Goal: Book appointment/travel/reservation

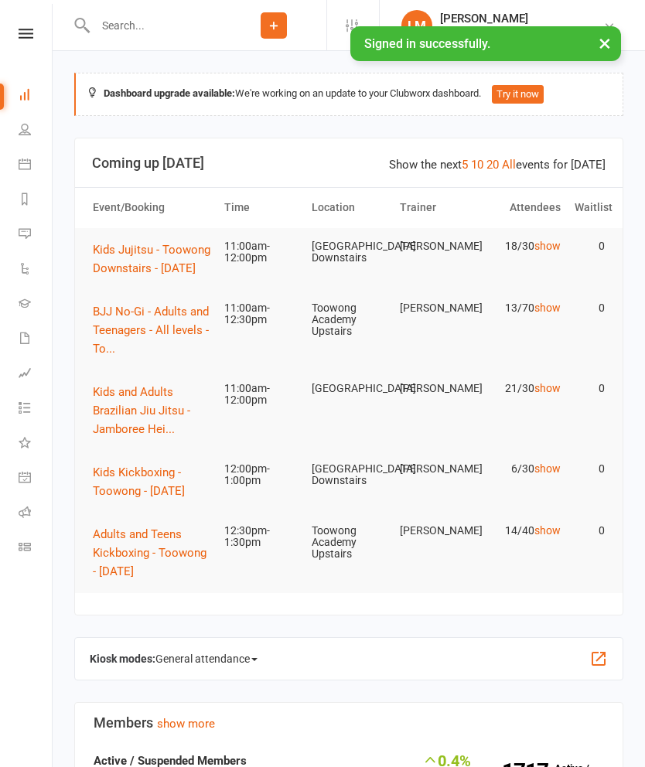
click at [541, 251] on link "show" at bounding box center [547, 246] width 26 height 12
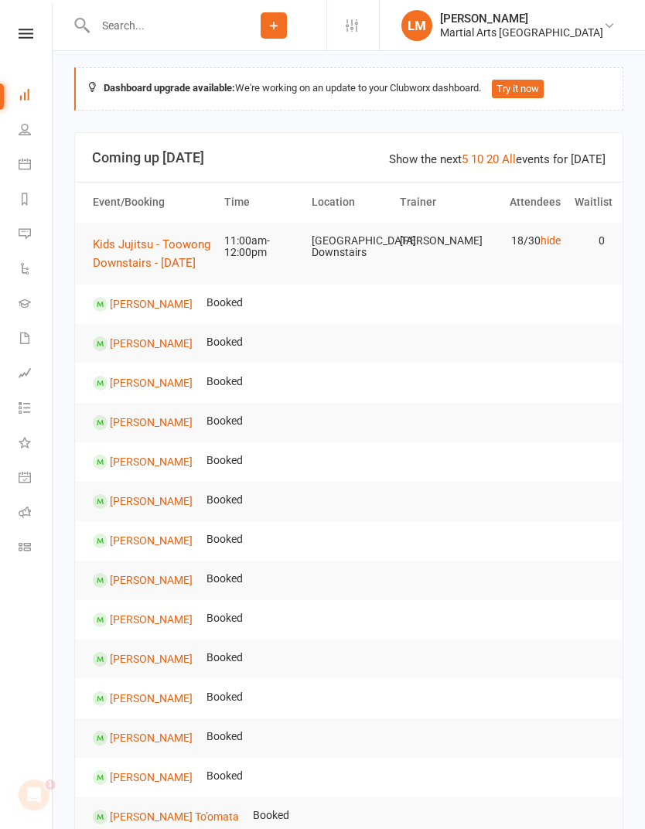
click at [177, 258] on span "Kids Jujitsu - Toowong Downstairs - [DATE]" at bounding box center [152, 253] width 118 height 32
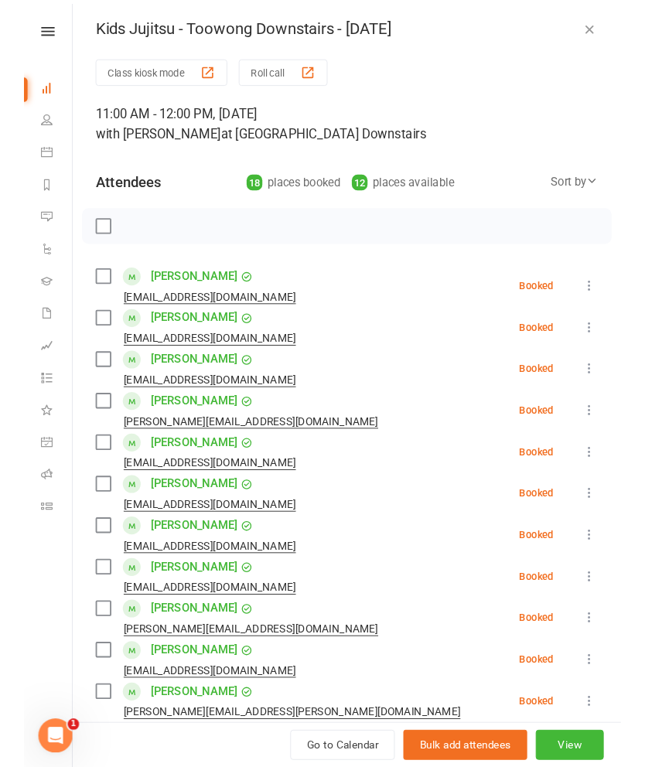
scroll to position [67, 0]
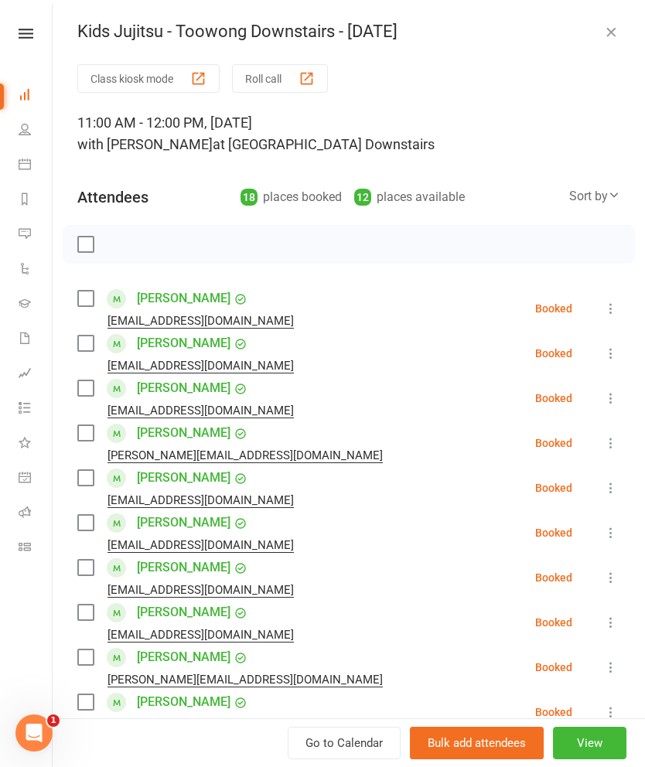
click at [106, 241] on div at bounding box center [349, 244] width 572 height 39
click at [93, 244] on label at bounding box center [84, 244] width 15 height 15
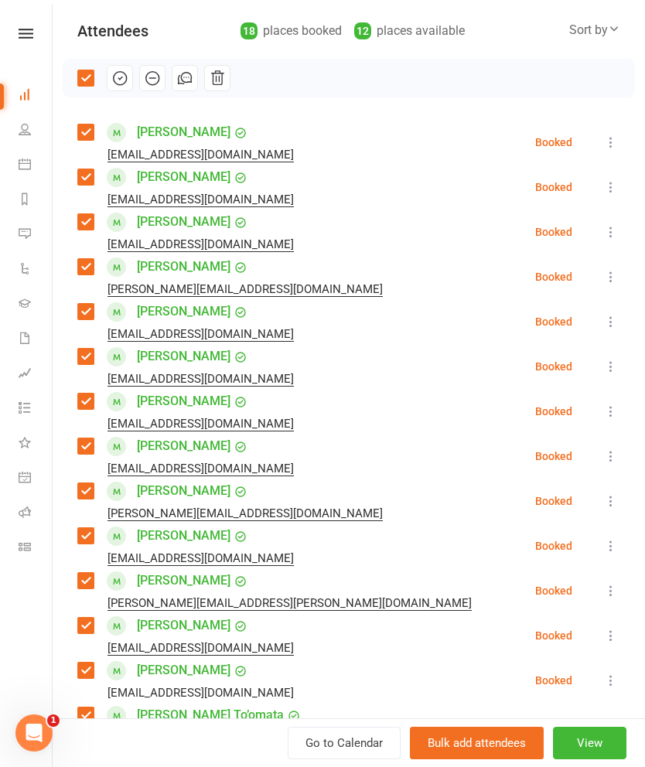
scroll to position [188, 0]
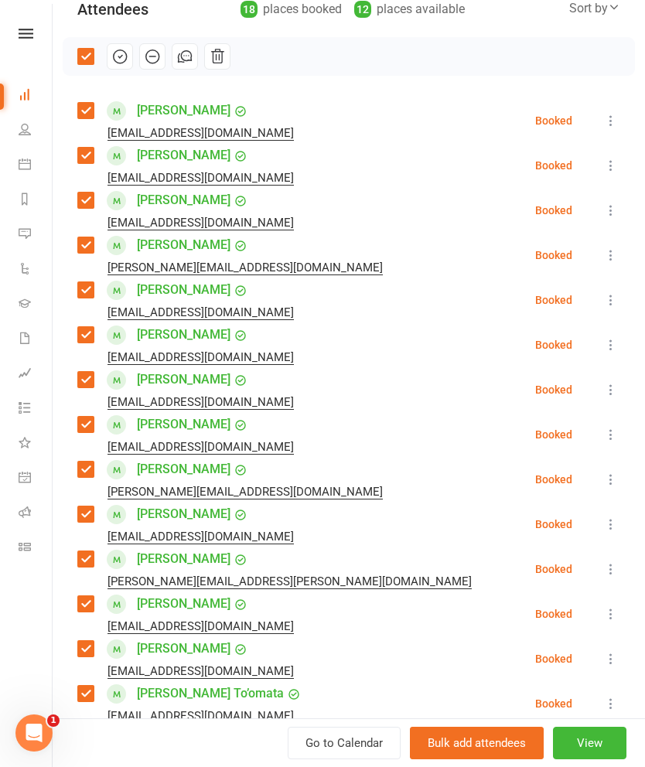
click at [92, 105] on label at bounding box center [84, 110] width 15 height 15
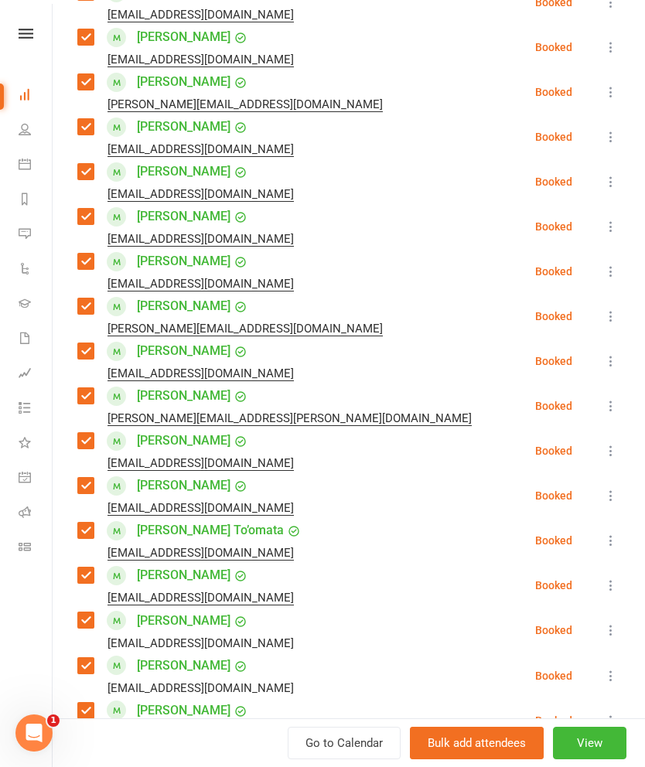
scroll to position [363, 0]
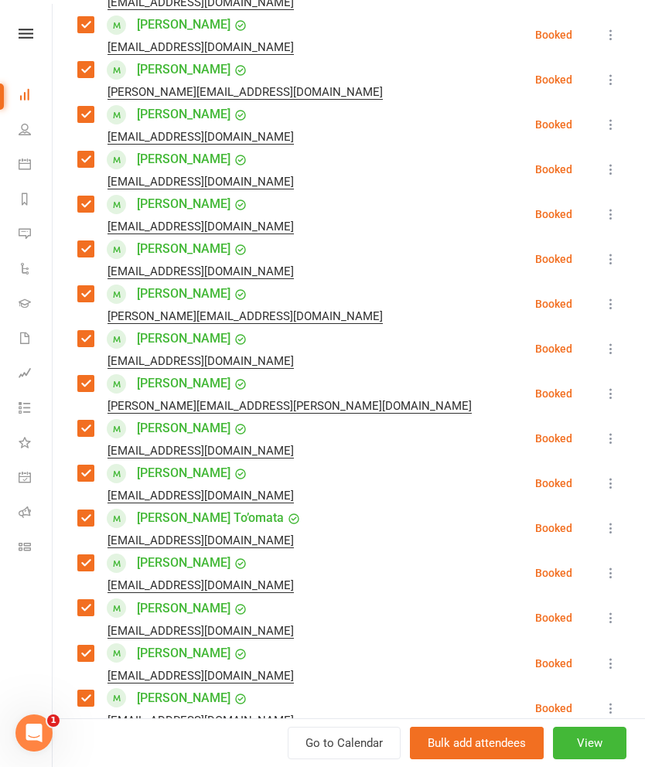
click at [77, 160] on label at bounding box center [84, 159] width 15 height 15
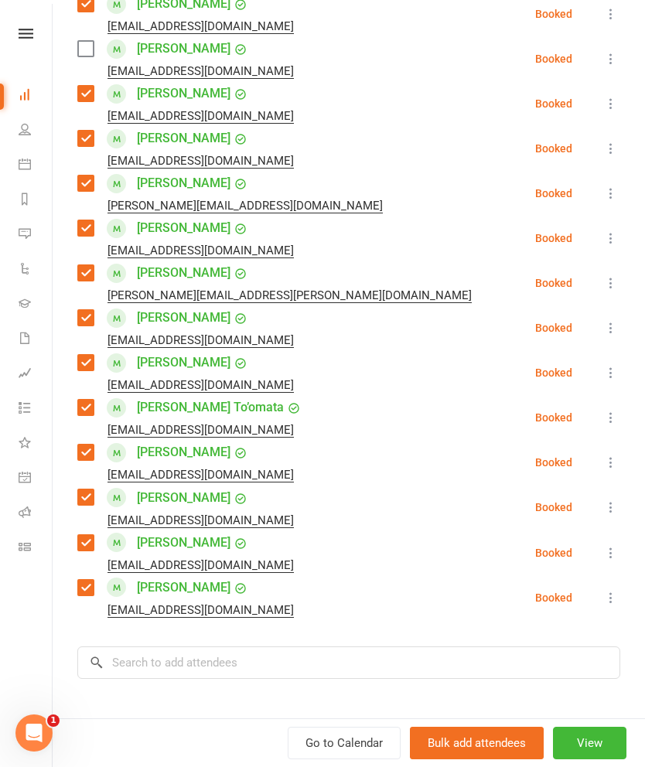
scroll to position [485, 0]
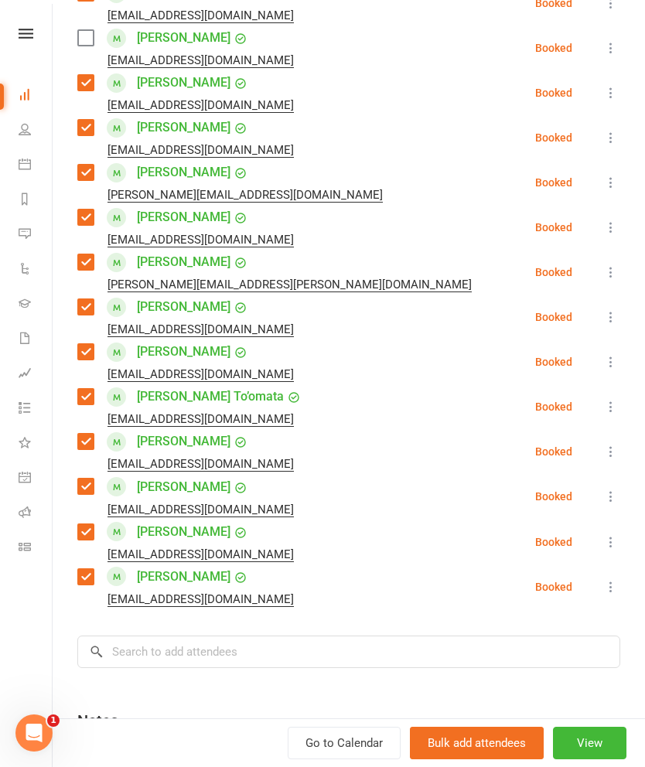
click at [84, 438] on label at bounding box center [84, 441] width 15 height 15
click at [92, 534] on label at bounding box center [84, 531] width 15 height 15
click at [93, 581] on label at bounding box center [84, 576] width 15 height 15
click at [361, 647] on input "search" at bounding box center [348, 652] width 543 height 32
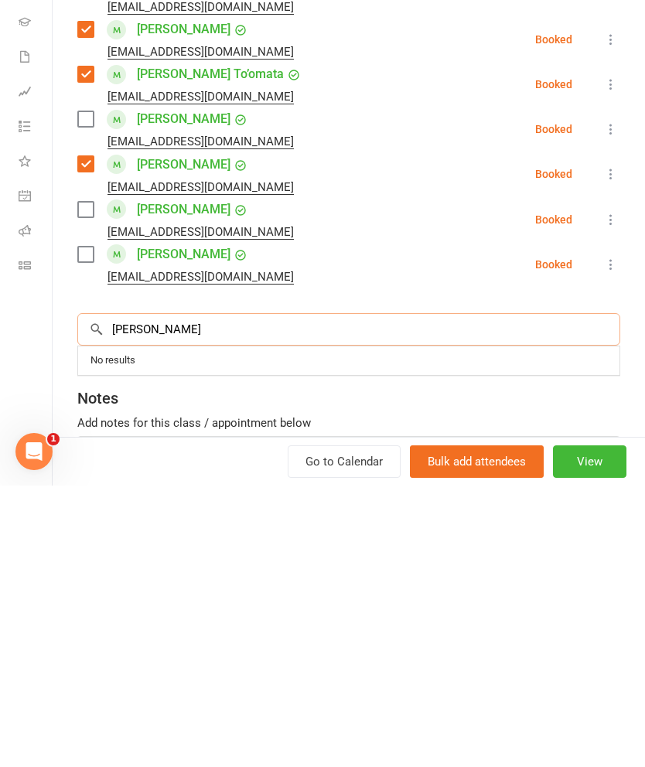
scroll to position [571, 0]
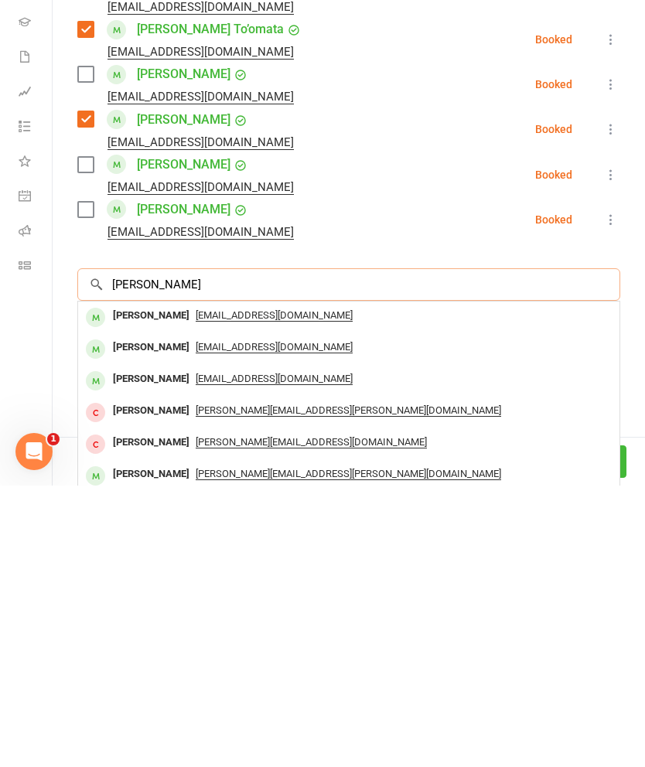
type input "[PERSON_NAME]"
click at [143, 586] on div "[PERSON_NAME]" at bounding box center [151, 597] width 89 height 22
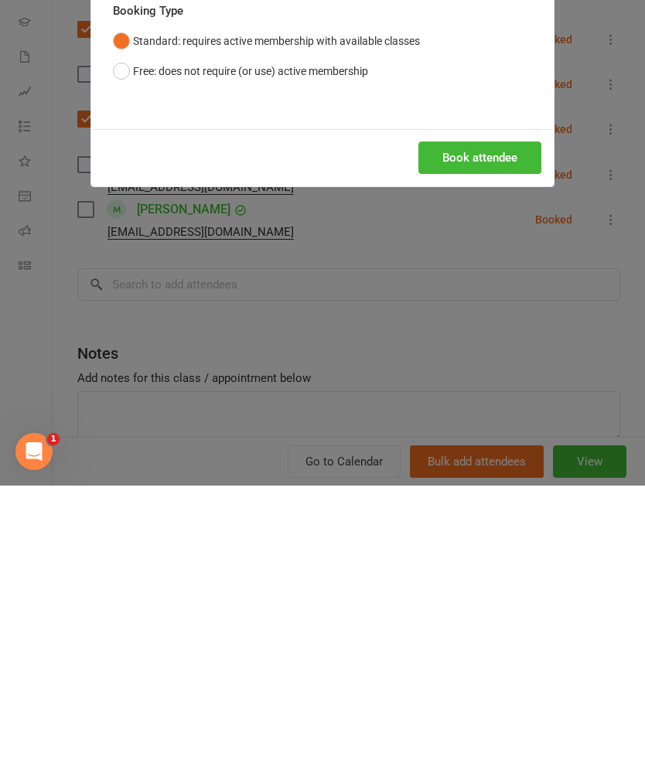
scroll to position [476, 0]
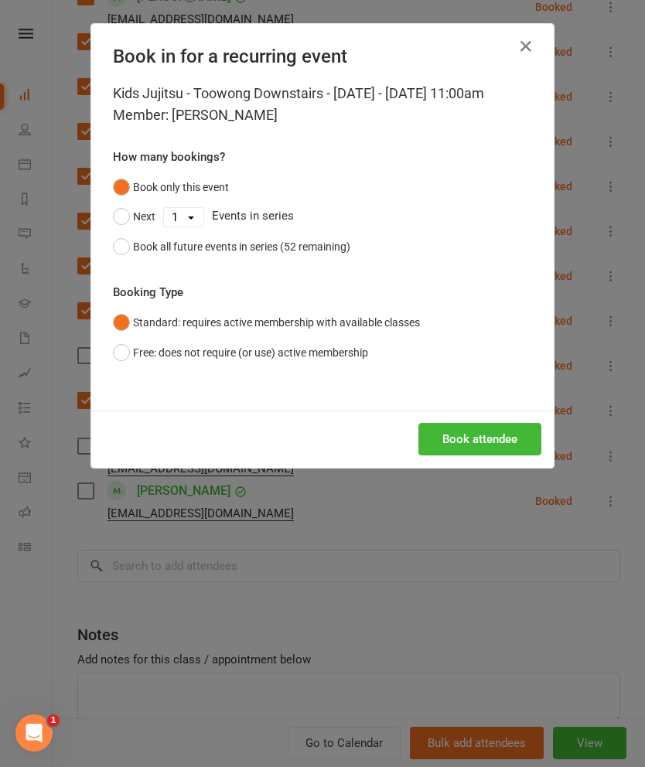
click at [466, 455] on button "Book attendee" at bounding box center [479, 439] width 123 height 32
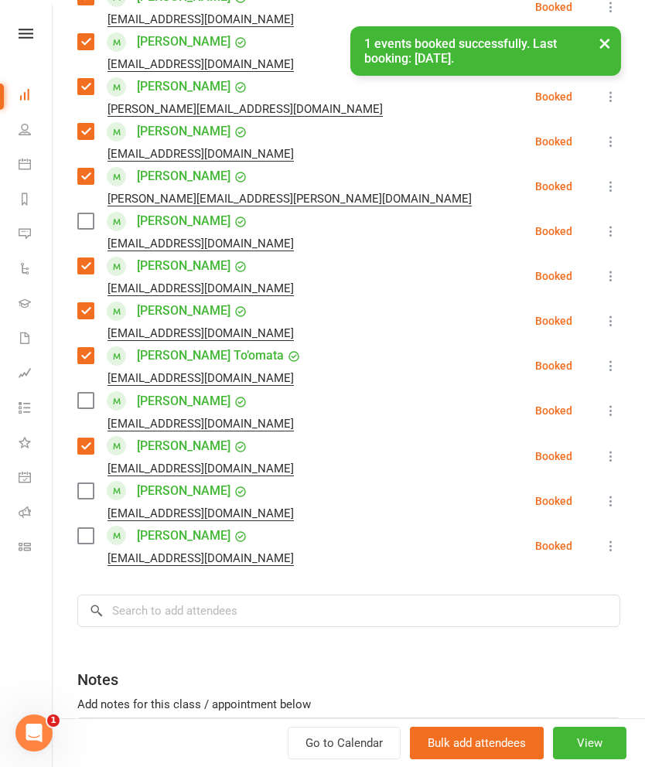
click at [88, 222] on label at bounding box center [84, 220] width 15 height 15
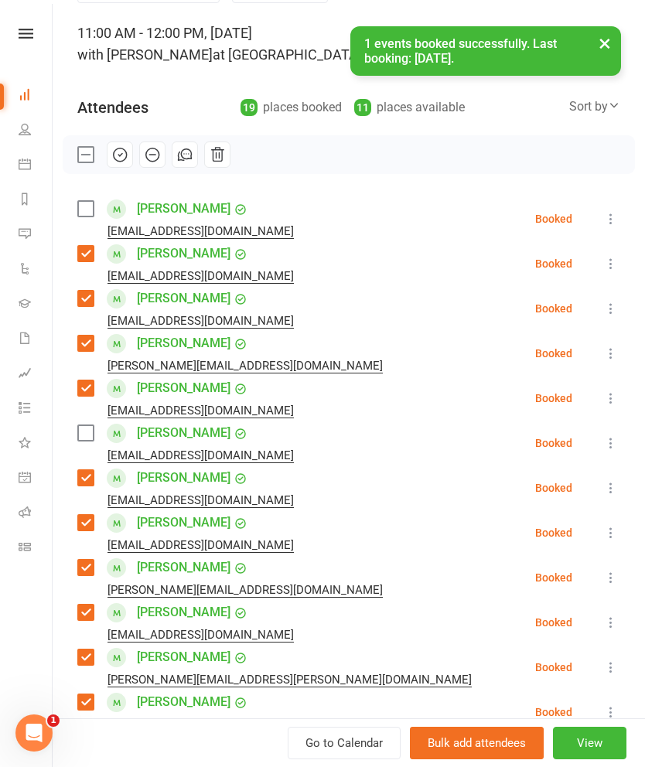
scroll to position [88, 0]
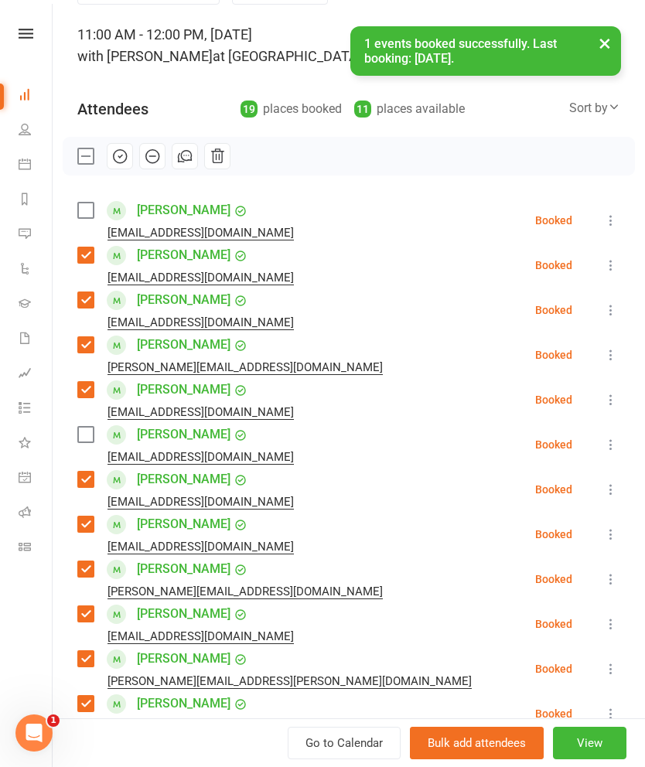
click at [121, 154] on icon "button" at bounding box center [119, 156] width 17 height 17
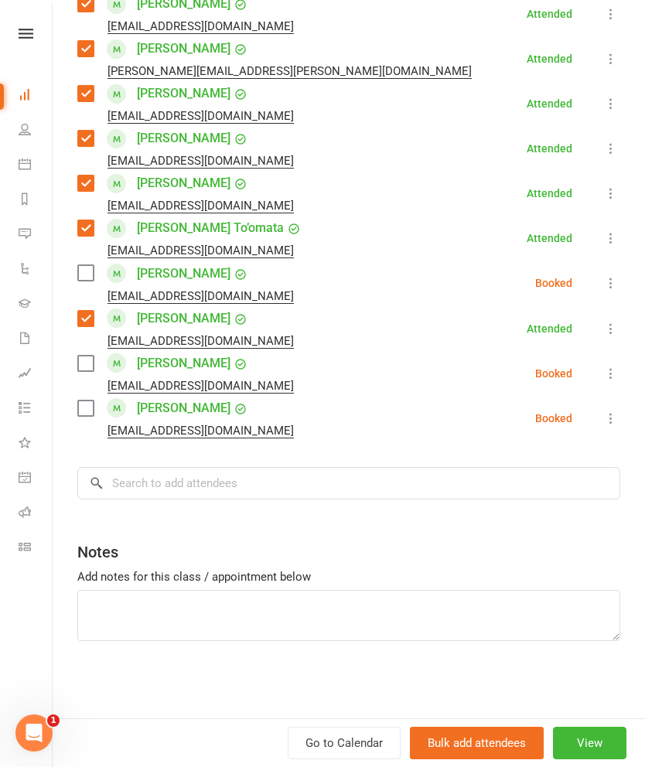
scroll to position [698, 0]
click at [403, 479] on input "search" at bounding box center [348, 483] width 543 height 32
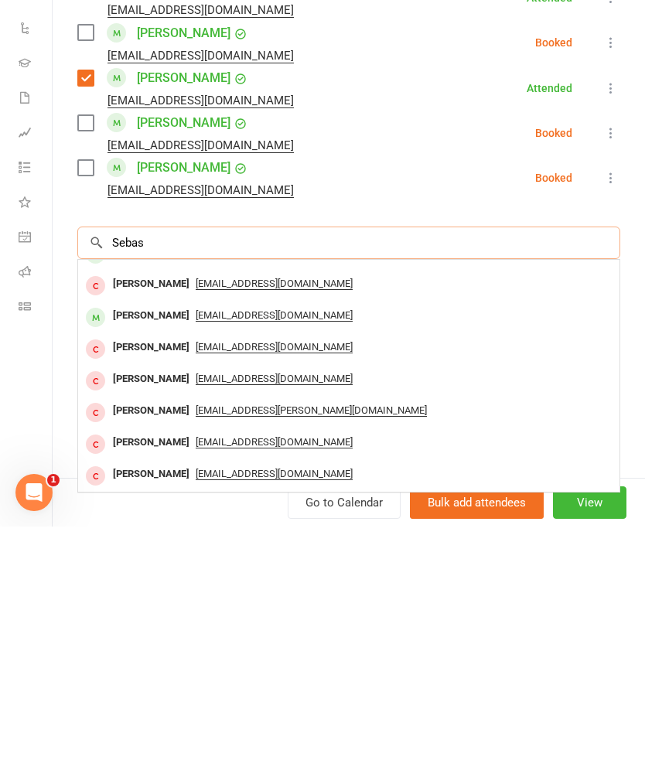
scroll to position [85, 0]
type input "S"
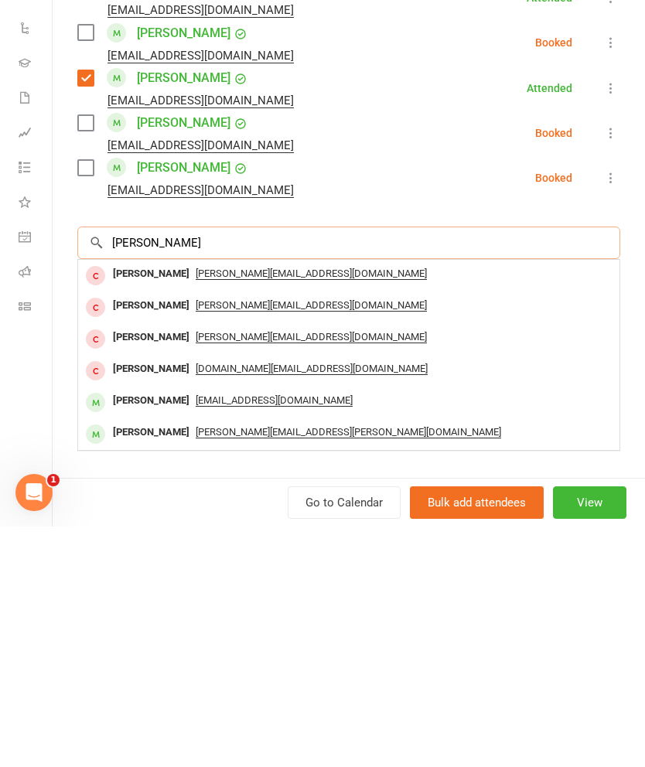
type input "[PERSON_NAME]"
click at [144, 630] on div "[PERSON_NAME]" at bounding box center [151, 641] width 89 height 22
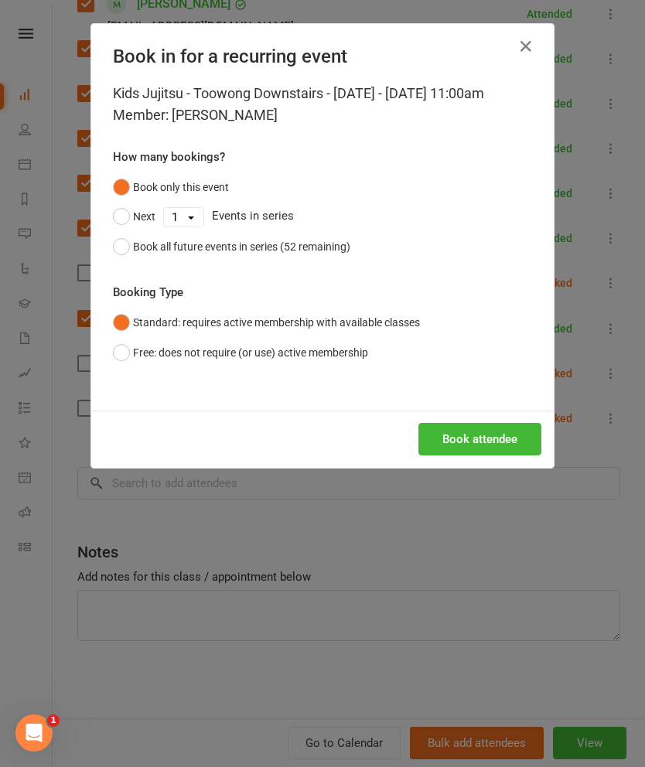
click at [507, 449] on button "Book attendee" at bounding box center [479, 439] width 123 height 32
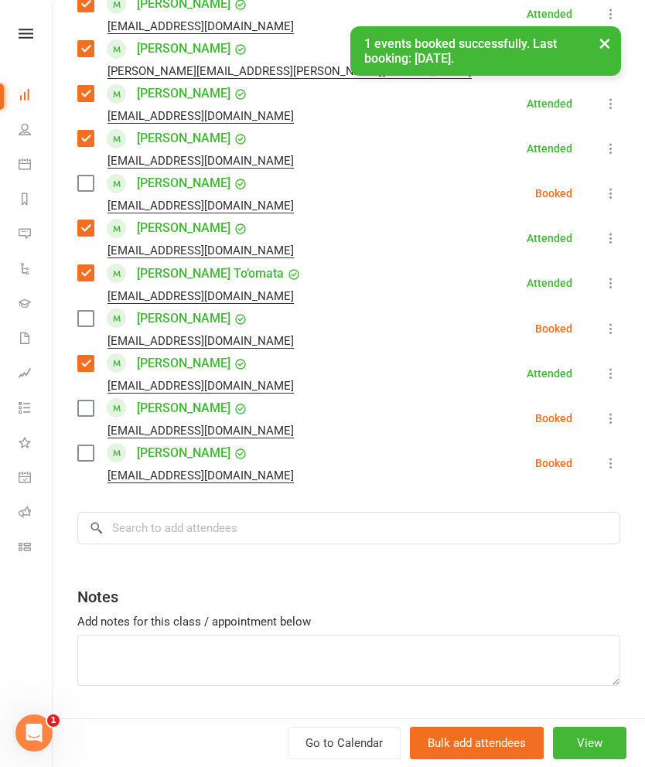
click at [93, 184] on label at bounding box center [84, 183] width 15 height 15
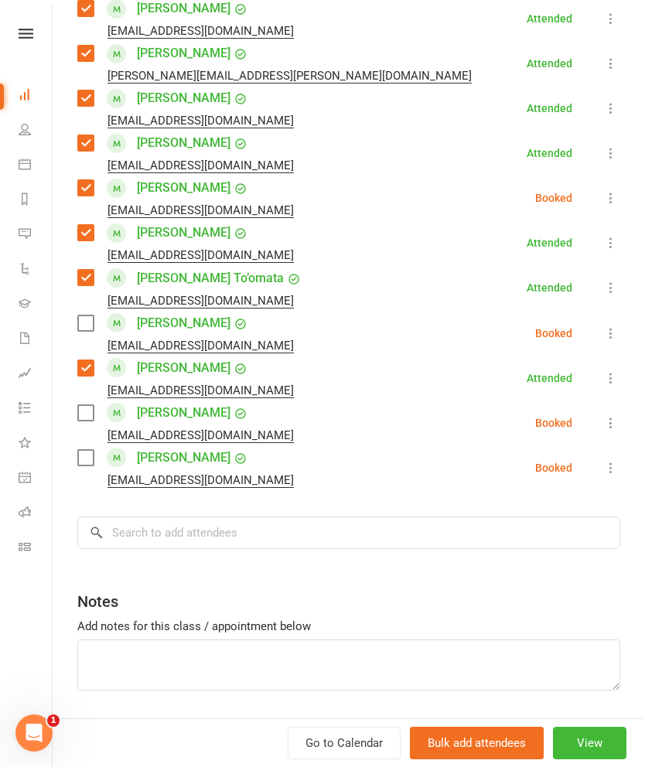
scroll to position [697, 0]
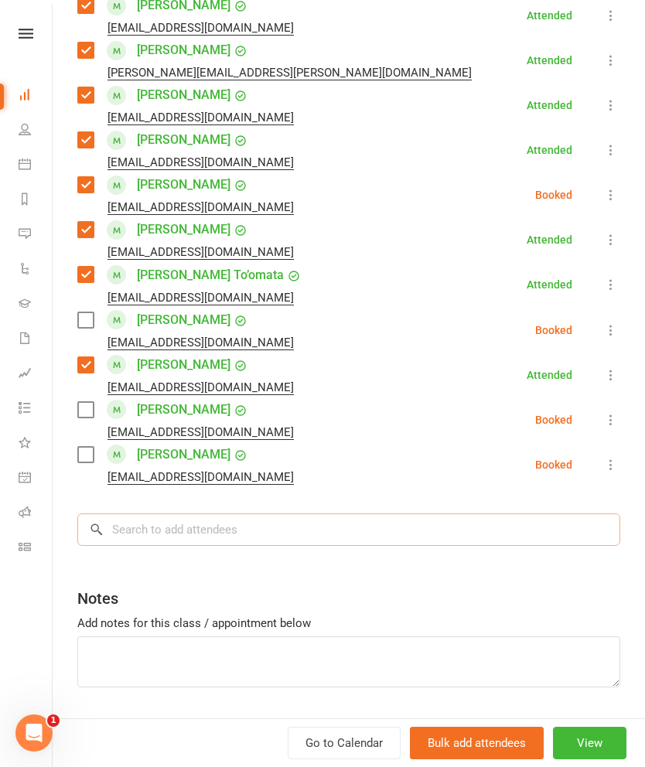
click at [398, 527] on input "search" at bounding box center [348, 529] width 543 height 32
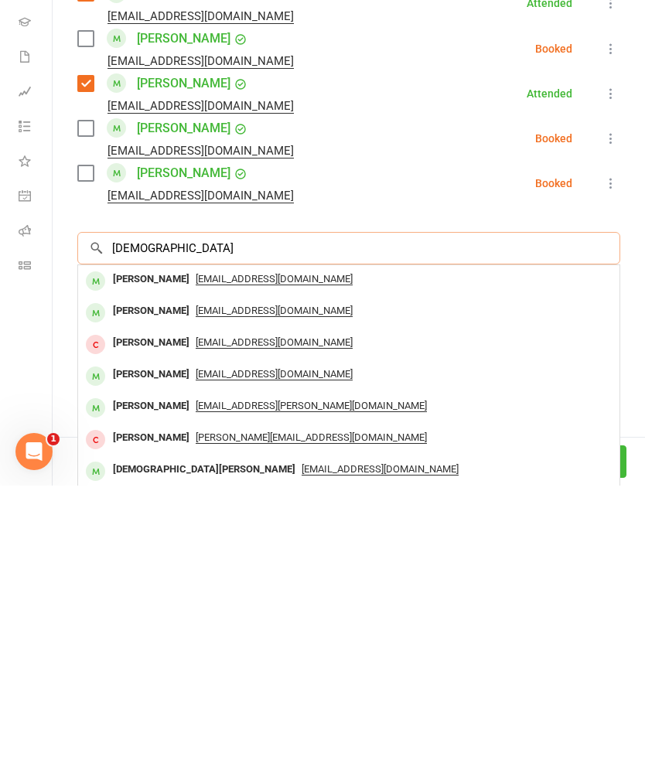
type input "[DEMOGRAPHIC_DATA]"
click at [176, 677] on div "[PERSON_NAME]" at bounding box center [151, 688] width 89 height 22
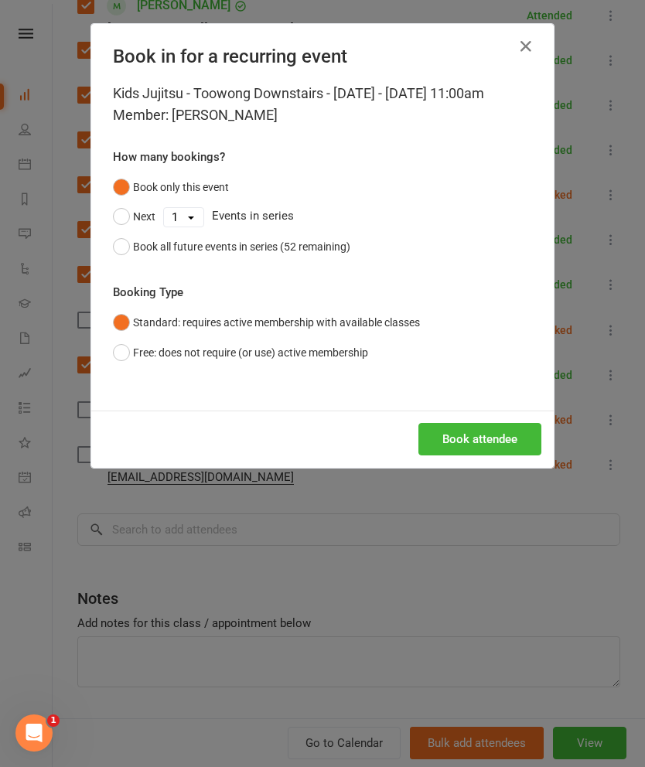
click at [470, 451] on button "Book attendee" at bounding box center [479, 439] width 123 height 32
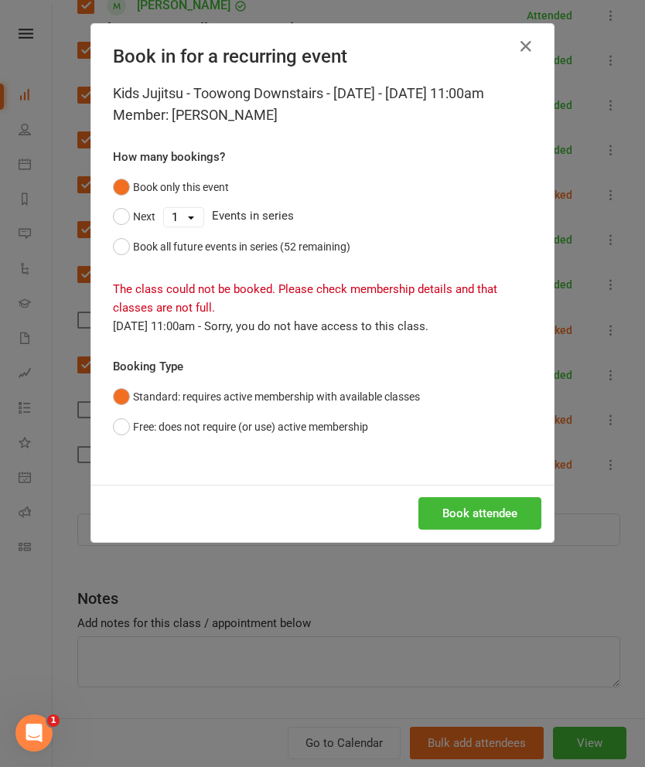
click at [220, 411] on button "Standard: requires active membership with available classes" at bounding box center [266, 396] width 307 height 29
click at [476, 518] on button "Book attendee" at bounding box center [479, 513] width 123 height 32
click at [223, 442] on button "Free: does not require (or use) active membership" at bounding box center [240, 426] width 255 height 29
click at [493, 530] on button "Book attendee" at bounding box center [479, 513] width 123 height 32
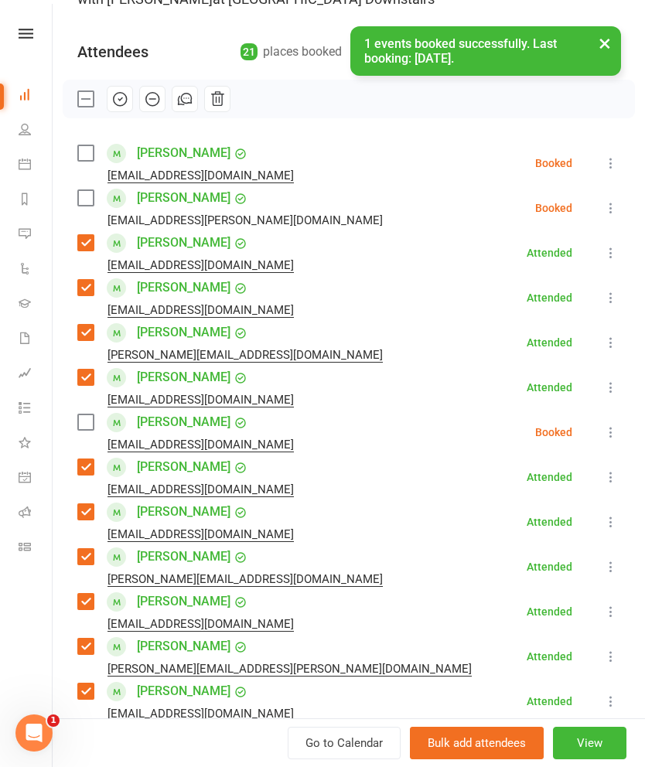
scroll to position [145, 0]
click at [89, 203] on label at bounding box center [84, 198] width 15 height 15
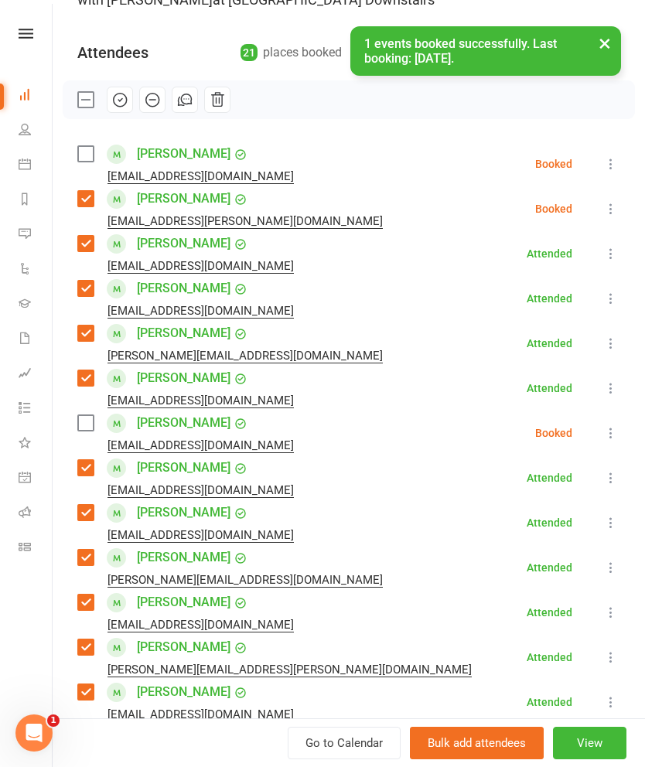
click at [128, 104] on icon "button" at bounding box center [119, 99] width 17 height 17
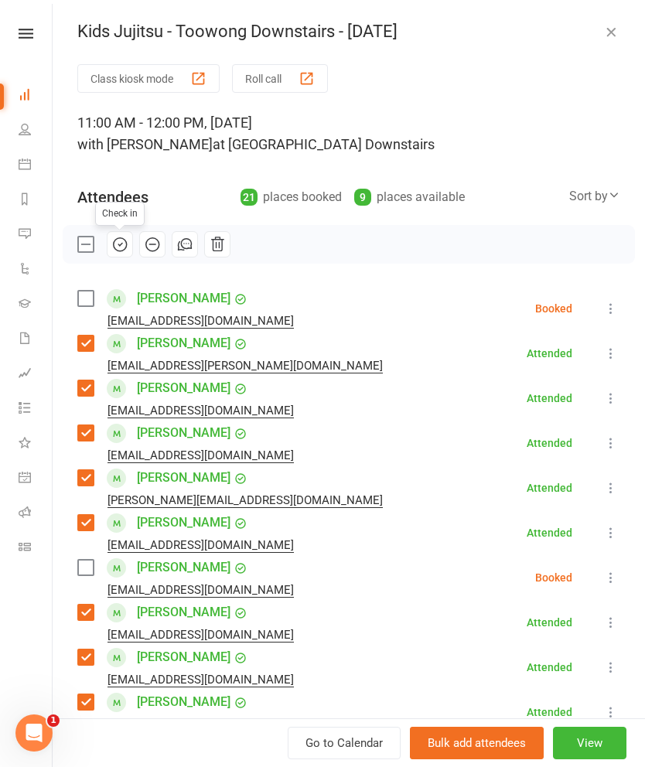
scroll to position [0, 0]
click at [611, 31] on icon "button" at bounding box center [610, 31] width 15 height 15
